Goal: Task Accomplishment & Management: Complete application form

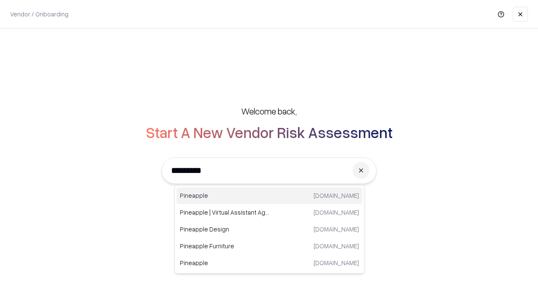
click at [269, 195] on div "Pineapple [DOMAIN_NAME]" at bounding box center [269, 195] width 186 height 17
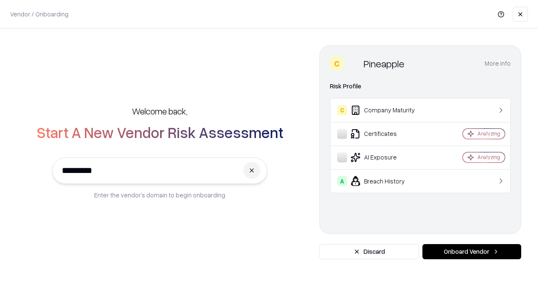
type input "*********"
click at [471, 251] on button "Onboard Vendor" at bounding box center [471, 251] width 99 height 15
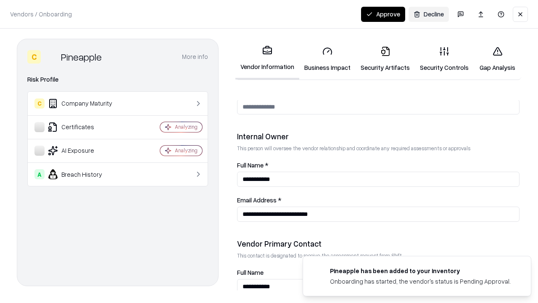
scroll to position [435, 0]
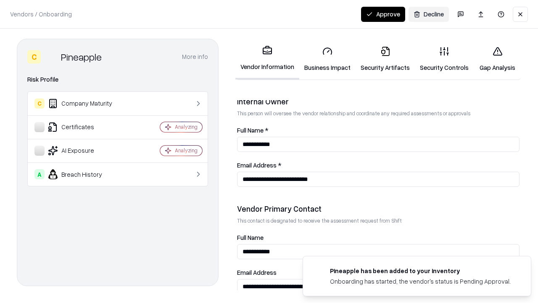
click at [327, 59] on link "Business Impact" at bounding box center [327, 58] width 56 height 39
click at [385, 59] on link "Security Artifacts" at bounding box center [384, 58] width 59 height 39
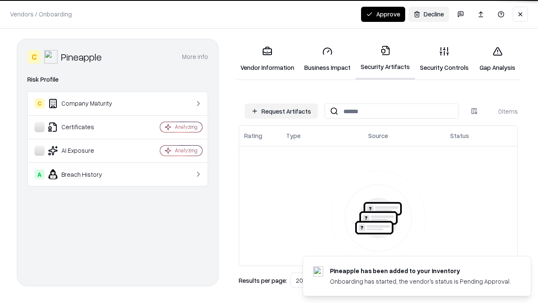
click at [281, 111] on button "Request Artifacts" at bounding box center [281, 110] width 73 height 15
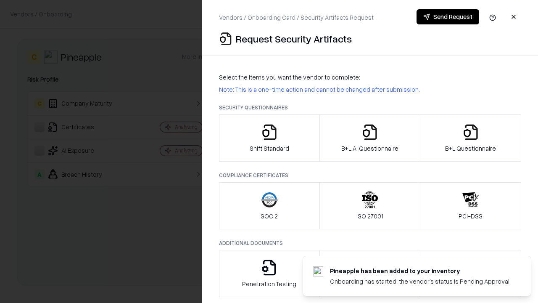
click at [269, 138] on icon "button" at bounding box center [269, 132] width 17 height 17
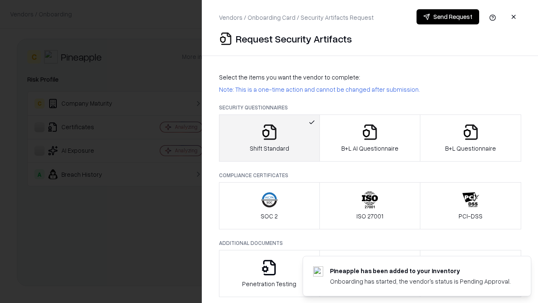
click at [448, 17] on button "Send Request" at bounding box center [447, 16] width 63 height 15
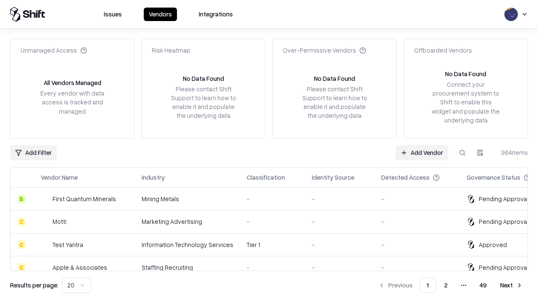
click at [462, 152] on button at bounding box center [462, 152] width 15 height 15
type input "*********"
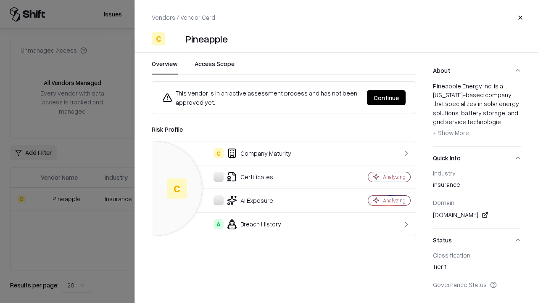
click at [386, 97] on button "Continue" at bounding box center [386, 97] width 39 height 15
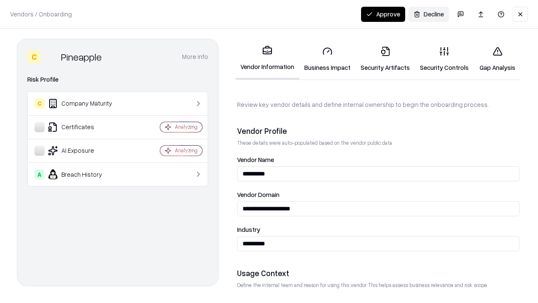
click at [385, 59] on link "Security Artifacts" at bounding box center [384, 58] width 59 height 39
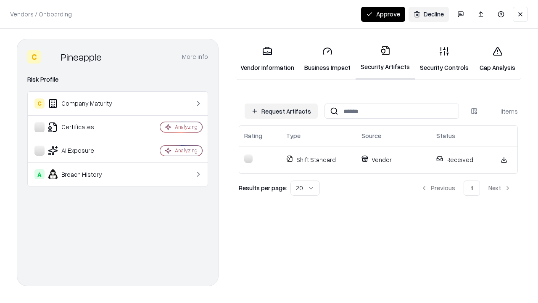
click at [383, 14] on button "Approve" at bounding box center [383, 14] width 44 height 15
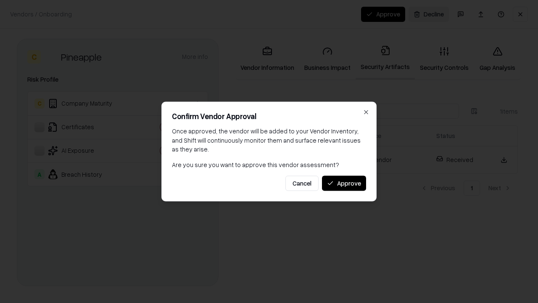
click at [344, 183] on button "Approve" at bounding box center [344, 182] width 44 height 15
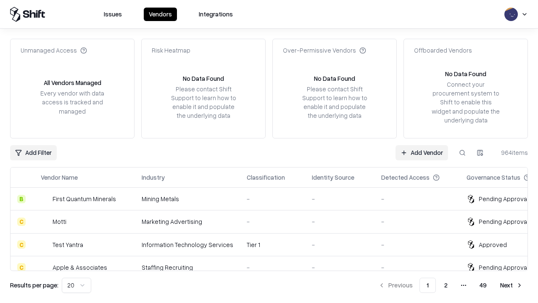
type input "*********"
click at [421, 152] on link "Add Vendor" at bounding box center [421, 152] width 53 height 15
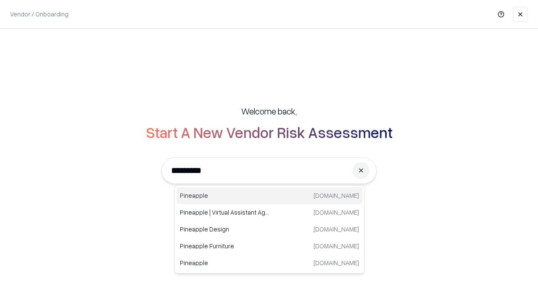
click at [269, 195] on div "Pineapple [DOMAIN_NAME]" at bounding box center [269, 195] width 186 height 17
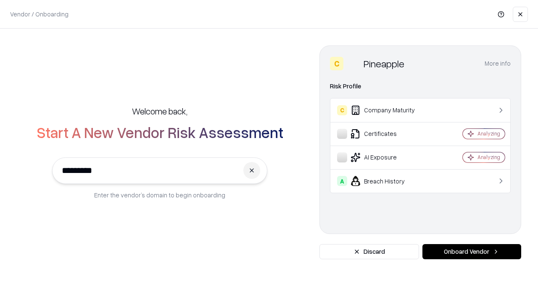
type input "*********"
click at [471, 251] on button "Onboard Vendor" at bounding box center [471, 251] width 99 height 15
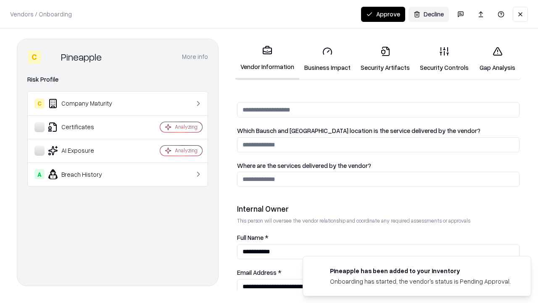
scroll to position [435, 0]
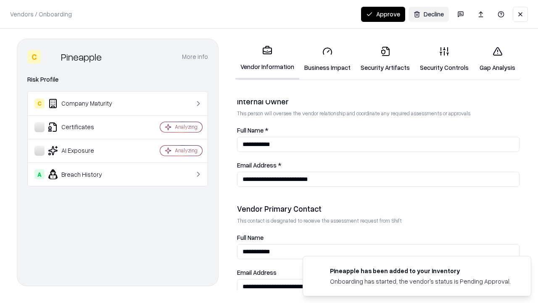
click at [383, 14] on button "Approve" at bounding box center [383, 14] width 44 height 15
